Goal: Find specific page/section

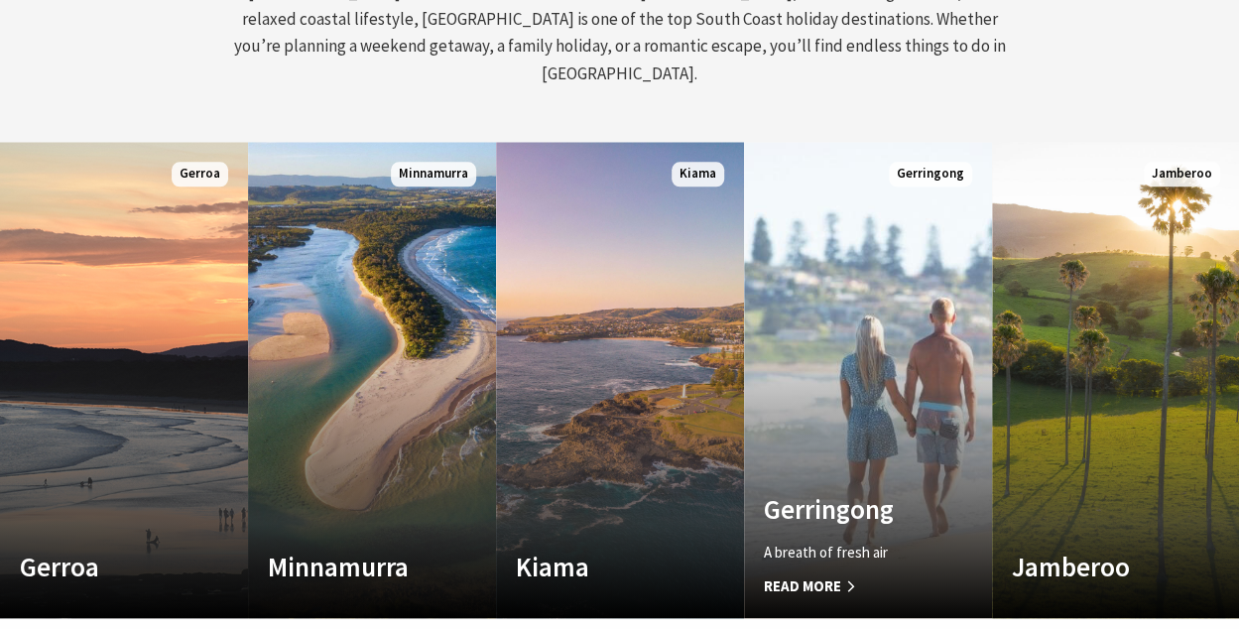
scroll to position [1091, 0]
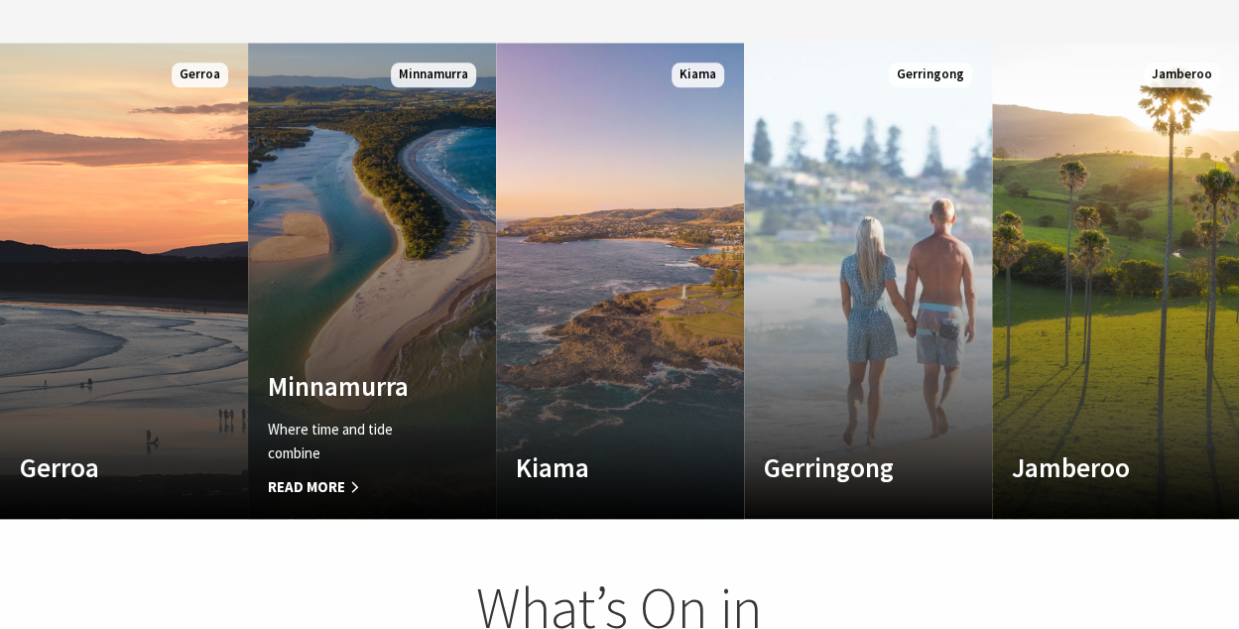
click at [398, 225] on link "Custom Image Used Minnamurra Where time and tide combine Read More Minnamurra" at bounding box center [372, 281] width 248 height 476
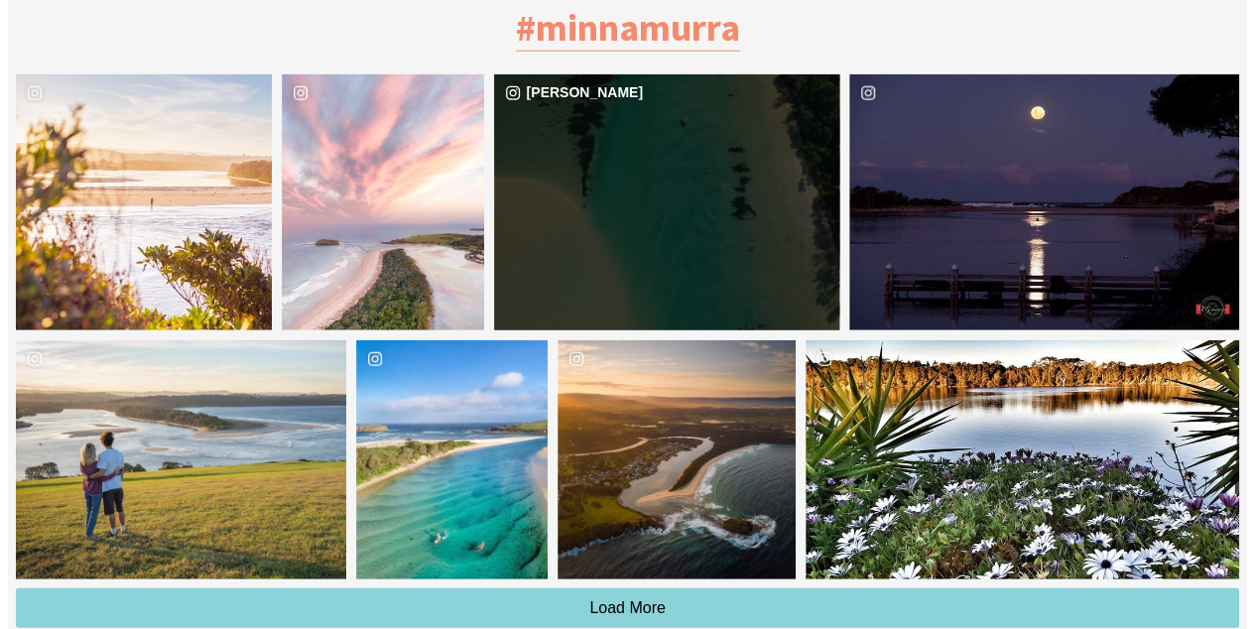
scroll to position [6150, 0]
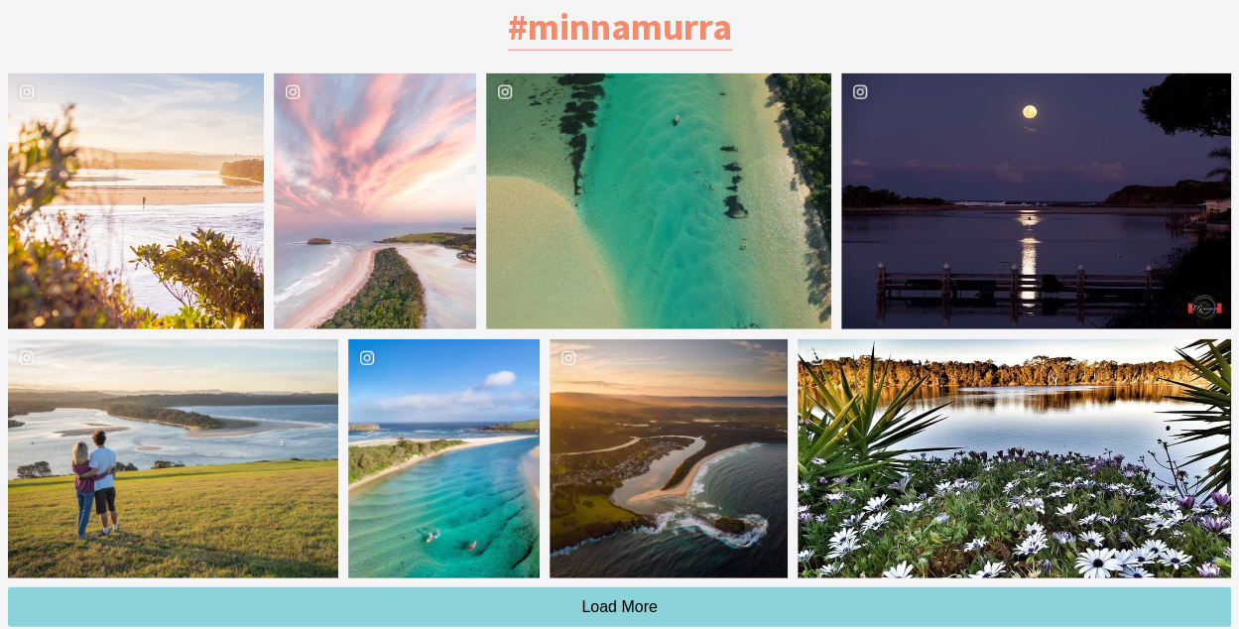
click at [480, 391] on div "[GEOGRAPHIC_DATA]" at bounding box center [443, 458] width 190 height 239
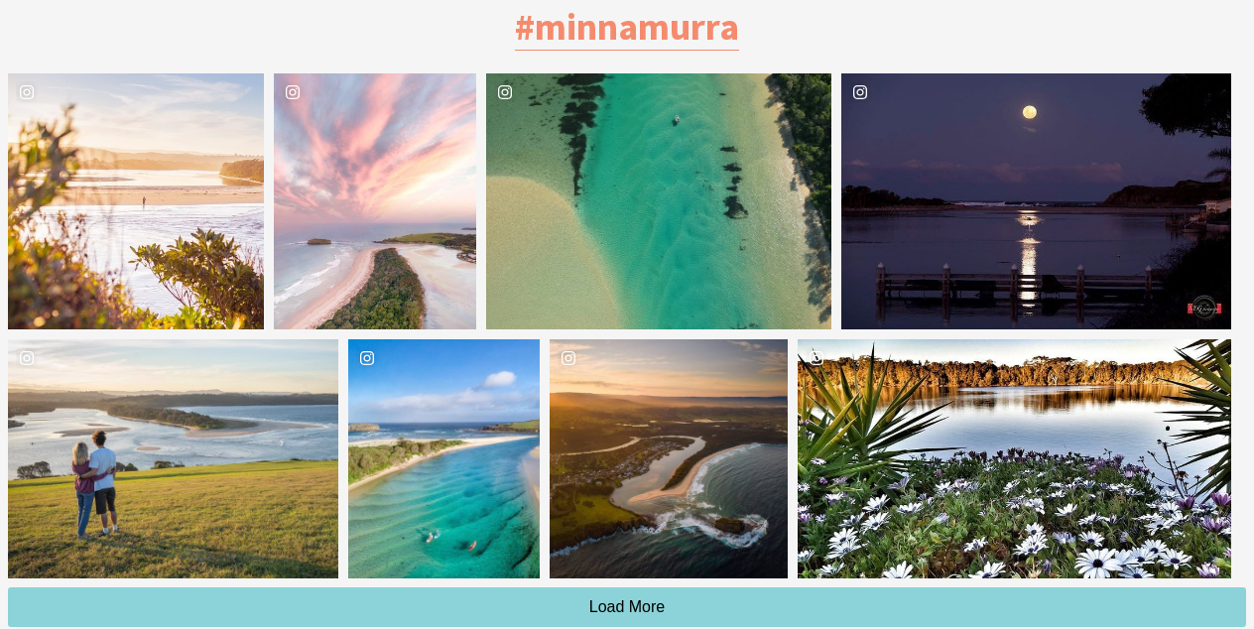
scroll to position [607, 1278]
